Goal: Information Seeking & Learning: Learn about a topic

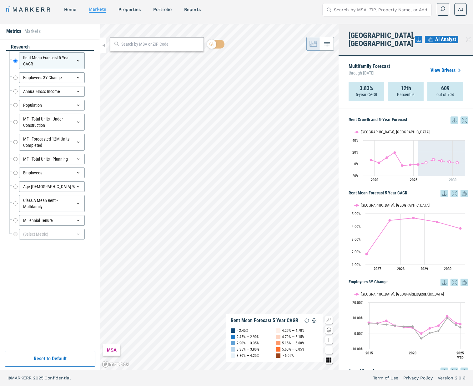
scroll to position [280, 0]
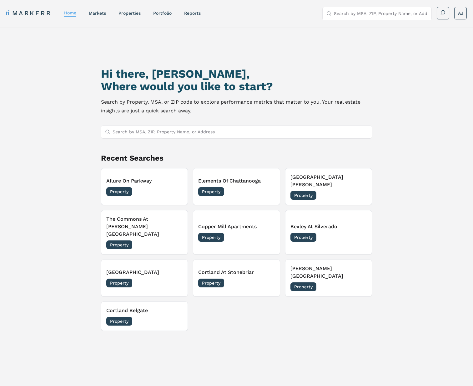
click at [107, 17] on nav "MARKERR home markets properties Portfolio reports" at bounding box center [103, 13] width 195 height 9
click at [104, 14] on link "markets" at bounding box center [97, 13] width 17 height 5
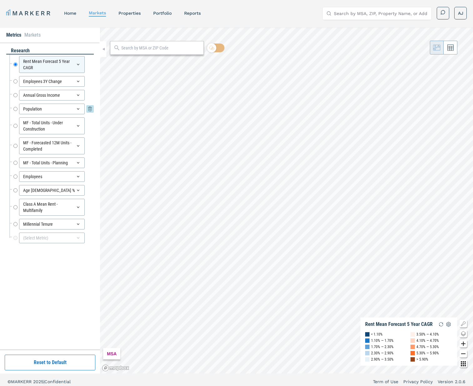
click at [43, 109] on div "Population" at bounding box center [52, 109] width 66 height 11
click at [10, 114] on div at bounding box center [10, 109] width 3 height 14
click at [57, 145] on div "MF - Forecasted 12M Units - Completed" at bounding box center [52, 145] width 66 height 17
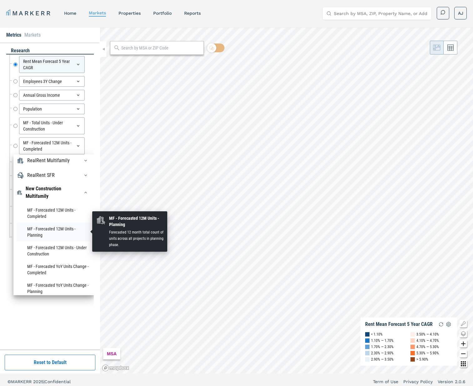
scroll to position [75, 0]
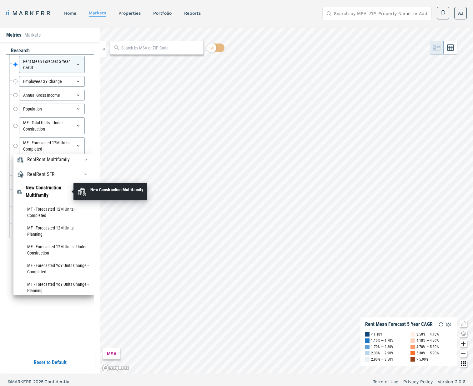
click at [43, 189] on div "New Construction Multifamily" at bounding box center [49, 191] width 46 height 15
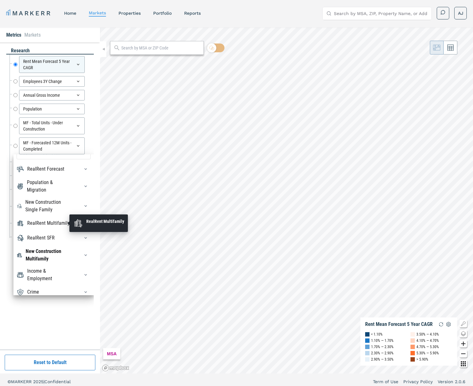
scroll to position [4, 0]
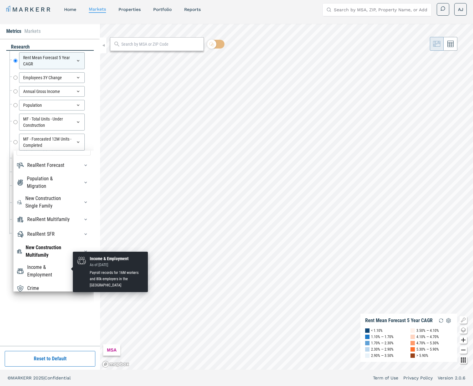
click at [43, 270] on div "Income & Employment" at bounding box center [49, 270] width 45 height 15
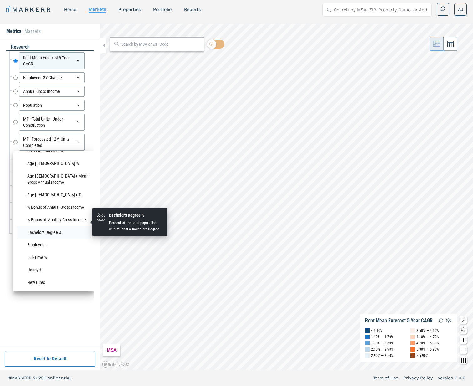
scroll to position [268, 0]
click at [48, 226] on li "Bachelors Degree %" at bounding box center [54, 232] width 74 height 13
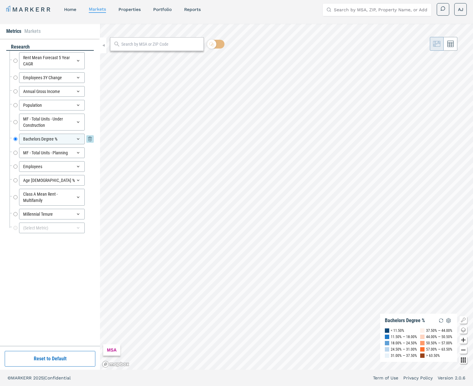
click at [58, 142] on div "Bachelors Degree %" at bounding box center [52, 139] width 66 height 11
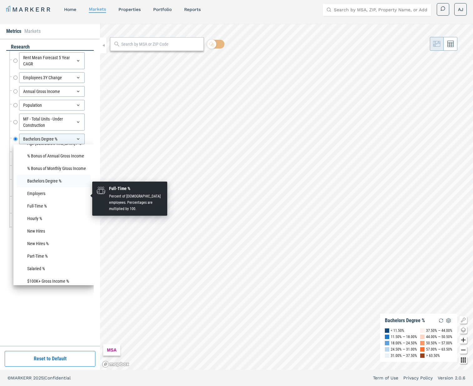
scroll to position [317, 0]
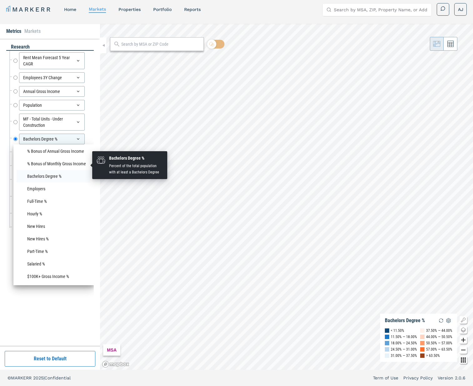
click at [51, 170] on li "Bachelors Degree %" at bounding box center [54, 176] width 74 height 13
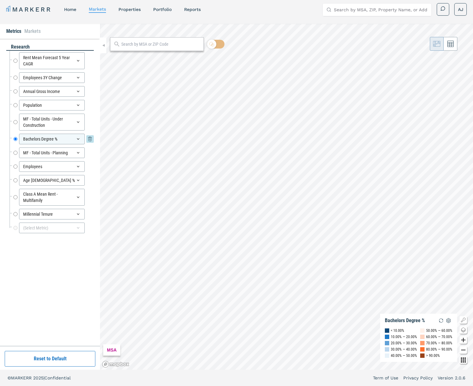
click at [58, 138] on div "Bachelors Degree %" at bounding box center [52, 139] width 66 height 11
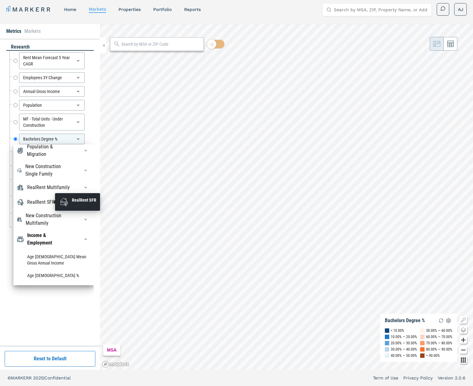
scroll to position [37, 0]
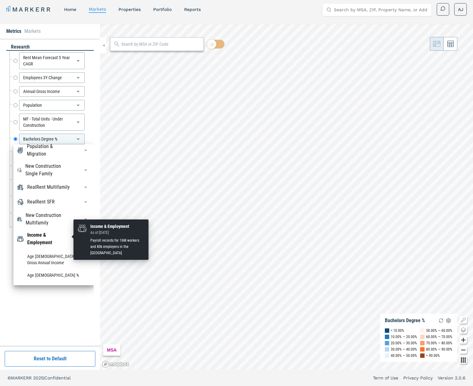
click at [50, 237] on div "Income & Employment" at bounding box center [49, 238] width 45 height 15
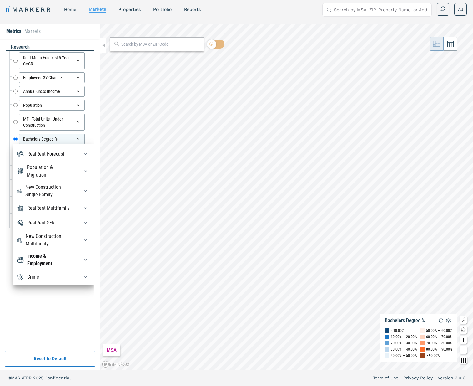
scroll to position [11, 0]
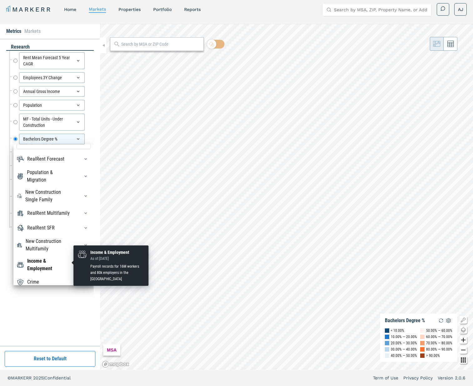
click at [44, 262] on div "Income & Employment" at bounding box center [49, 264] width 45 height 15
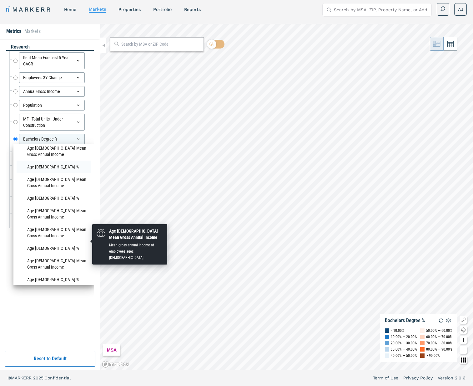
scroll to position [77, 0]
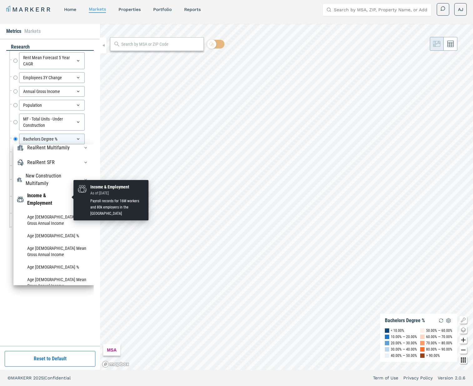
click at [52, 199] on div "Income & Employment" at bounding box center [49, 199] width 45 height 15
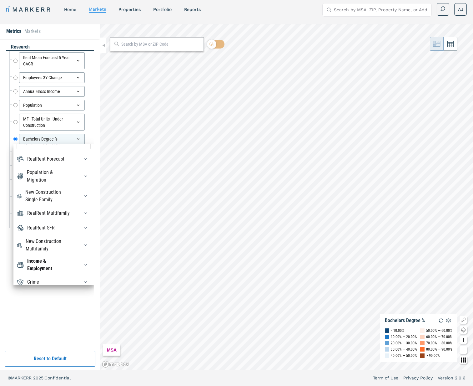
scroll to position [0, 0]
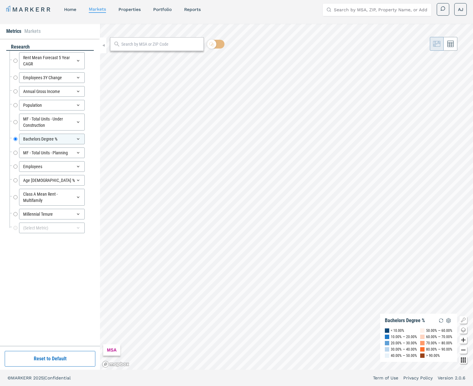
click at [48, 318] on div "research Rent Mean Forecast 5 Year CAGR Rent Mean Forecast 5 Year CAGR Employee…" at bounding box center [50, 191] width 88 height 297
click at [58, 140] on div "Bachelors Degree %" at bounding box center [52, 139] width 66 height 11
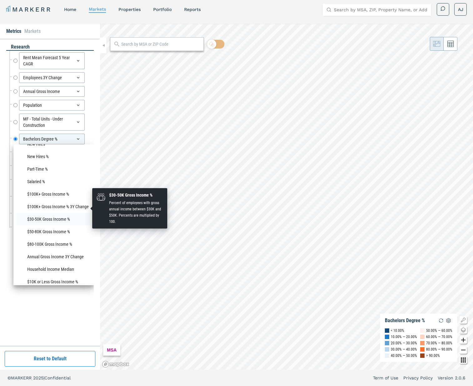
scroll to position [403, 0]
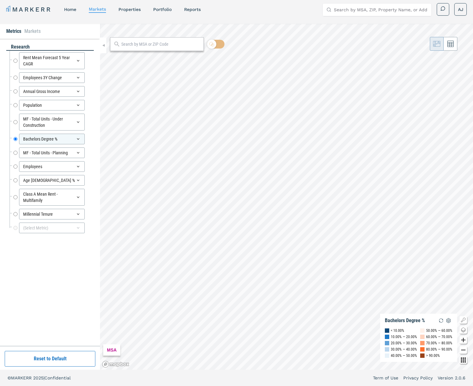
click at [5, 195] on div "research Rent Mean Forecast 5 Year CAGR Rent Mean Forecast 5 Year CAGR Employee…" at bounding box center [50, 192] width 100 height 307
click at [54, 139] on div "Bachelors Degree %" at bounding box center [52, 139] width 66 height 11
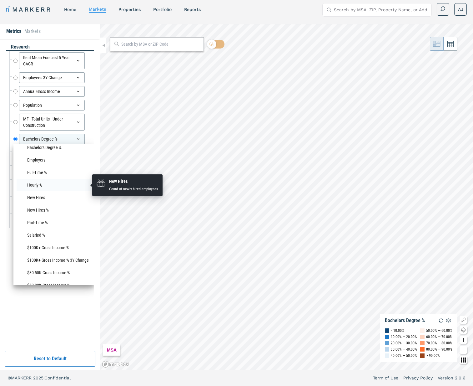
scroll to position [342, 0]
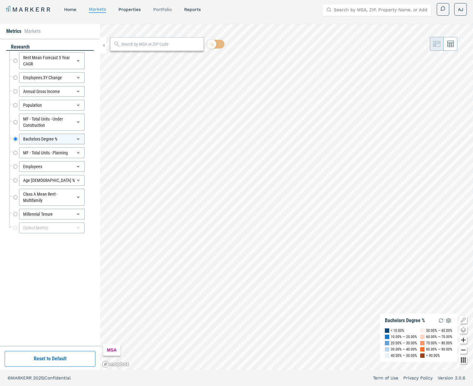
click at [163, 8] on link "Portfolio" at bounding box center [162, 9] width 18 height 5
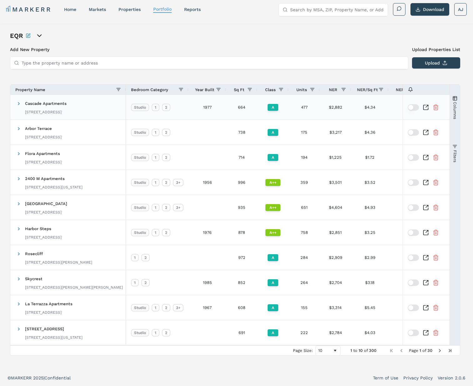
click at [53, 108] on div "Cascade Apartments 221 Minor Ave N, Seattle, WA 98109" at bounding box center [46, 107] width 42 height 20
click at [426, 107] on icon "Inspect Comparable" at bounding box center [426, 107] width 6 height 6
click at [100, 7] on link "markets" at bounding box center [97, 9] width 17 height 5
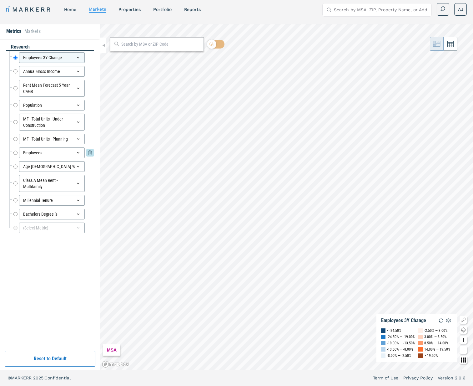
click at [49, 150] on div "Employees" at bounding box center [52, 152] width 66 height 11
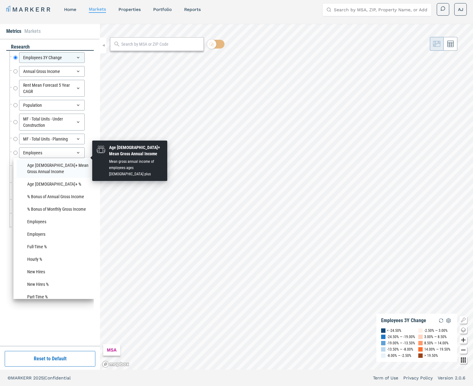
scroll to position [300, 0]
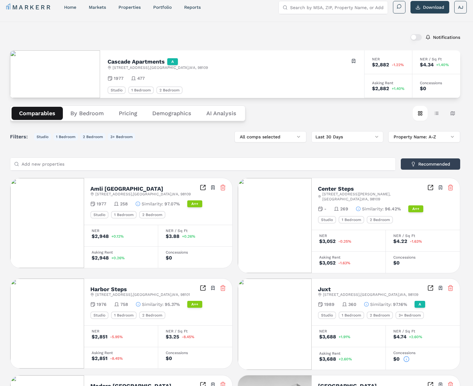
scroll to position [6, 0]
click at [180, 113] on button "Demographics" at bounding box center [172, 112] width 54 height 13
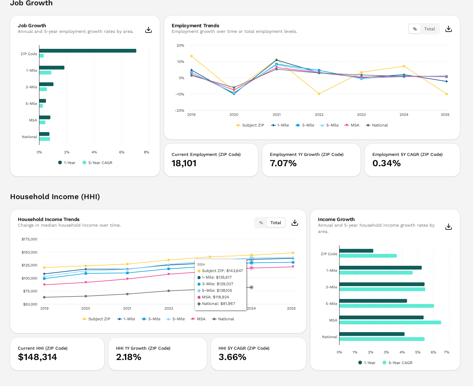
scroll to position [707, 0]
